Goal: Task Accomplishment & Management: Use online tool/utility

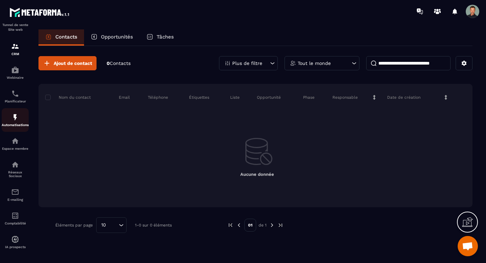
scroll to position [43, 0]
click at [17, 196] on img at bounding box center [15, 192] width 8 height 8
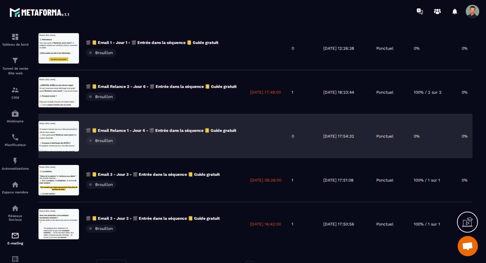
scroll to position [43, 0]
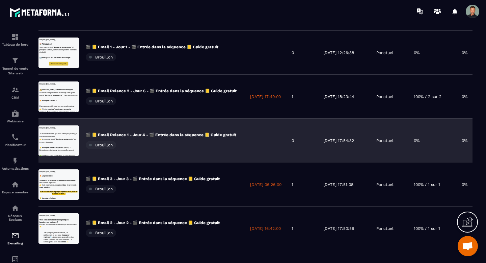
click at [160, 141] on div "🎬 📒 Email Relance 1 - Jour 4 - 🎬 Entrée dans la séquence 📒 Guide gratuit Brouil…" at bounding box center [161, 140] width 151 height 17
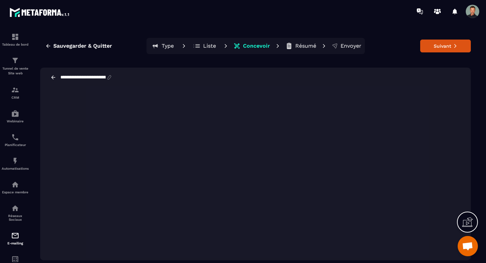
click at [93, 78] on input "**********" at bounding box center [83, 77] width 47 height 5
click at [53, 80] on icon at bounding box center [53, 77] width 6 height 6
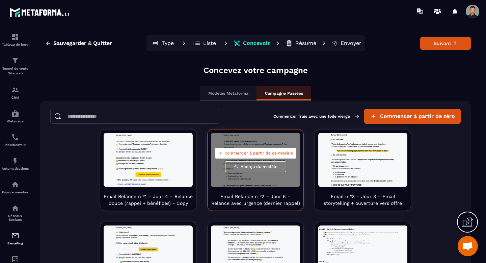
scroll to position [2, 0]
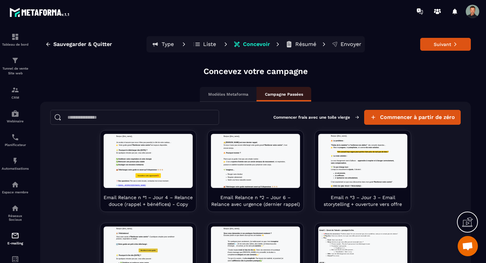
click at [241, 96] on p "Modèles Metaforma" at bounding box center [228, 93] width 40 height 5
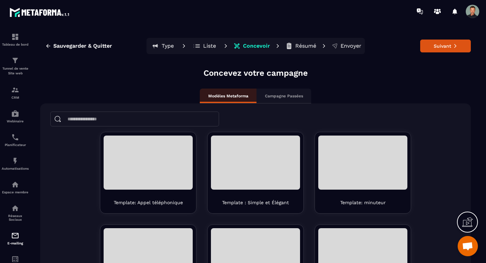
click at [275, 94] on p "Campagne Passées" at bounding box center [284, 95] width 38 height 5
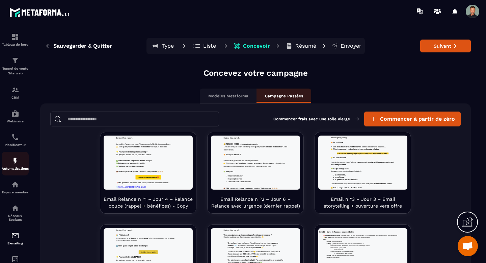
click at [4, 172] on link "Automatisations" at bounding box center [15, 164] width 27 height 24
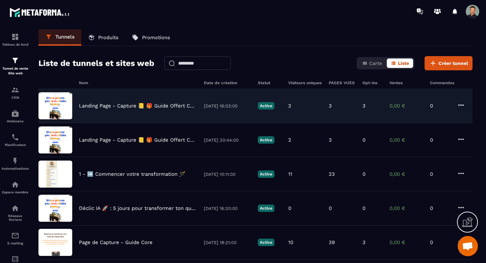
click at [114, 111] on div "Landing Page - Capture 📒 🎁 Guide Offert Core - Copy [DATE] 16:03:00 Active 2 3 …" at bounding box center [255, 106] width 434 height 34
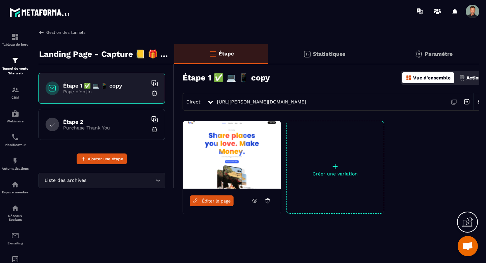
click at [41, 34] on img at bounding box center [41, 32] width 6 height 6
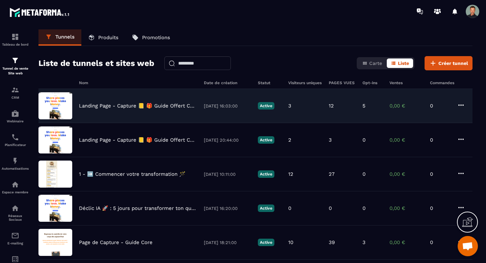
click at [134, 107] on p "Landing Page - Capture 📒 🎁 Guide Offert Core - Copy" at bounding box center [138, 106] width 118 height 6
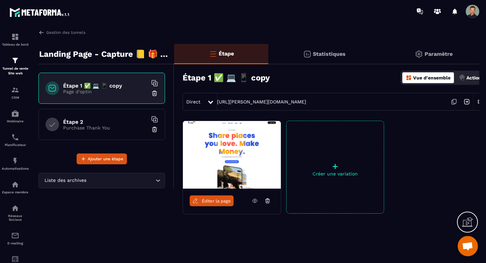
click at [106, 128] on p "Purchase Thank You" at bounding box center [105, 127] width 84 height 5
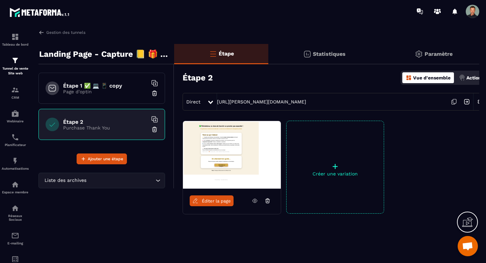
click at [203, 201] on span "Éditer la page" at bounding box center [216, 200] width 29 height 5
